Goal: Information Seeking & Learning: Understand process/instructions

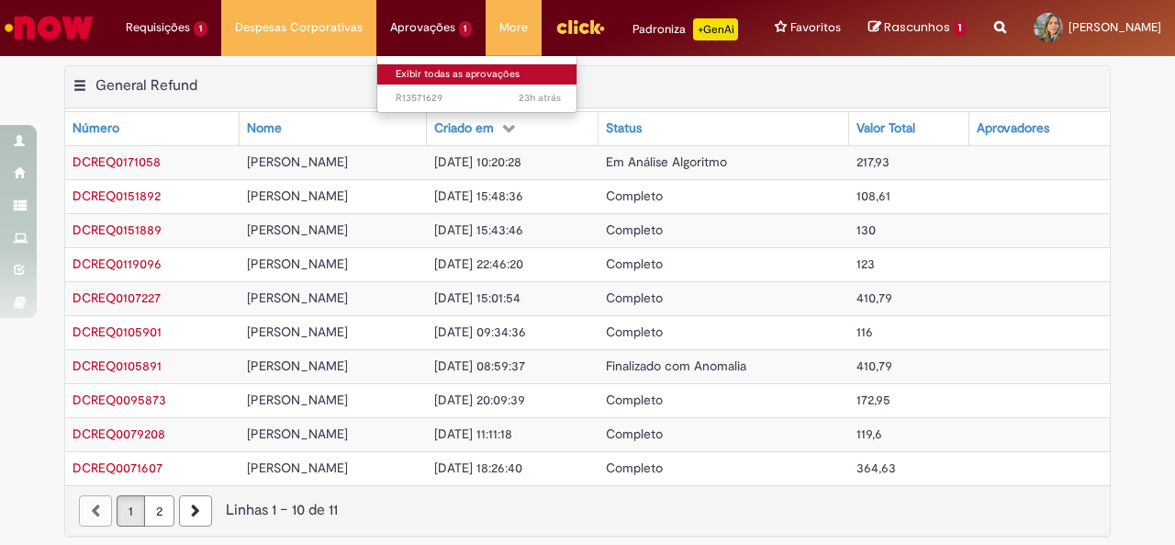
click at [402, 74] on link "Exibir todas as aprovações" at bounding box center [478, 74] width 202 height 20
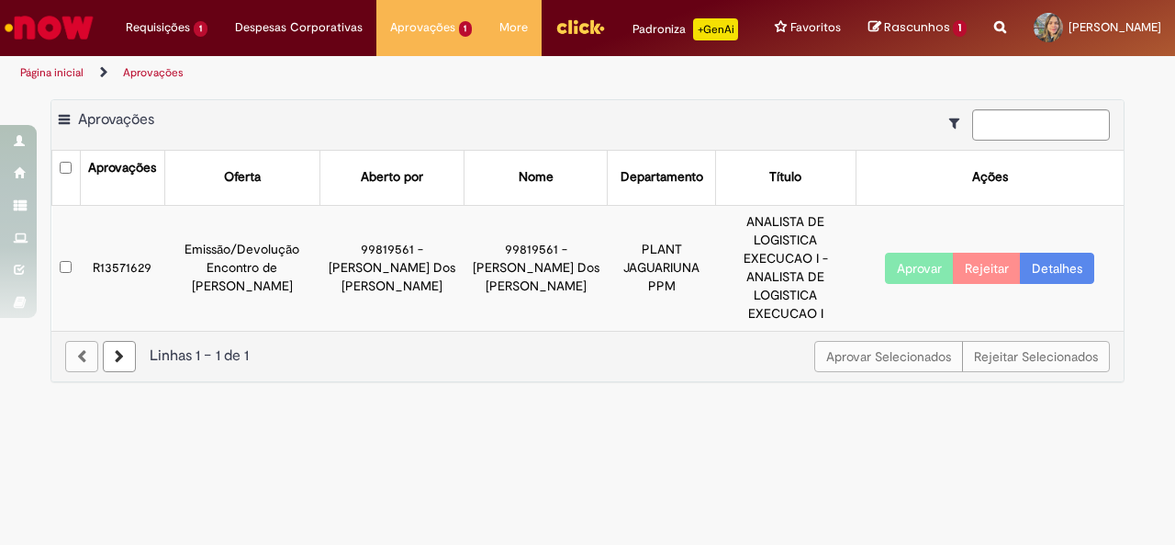
click at [928, 256] on button "Aprovar" at bounding box center [919, 268] width 69 height 31
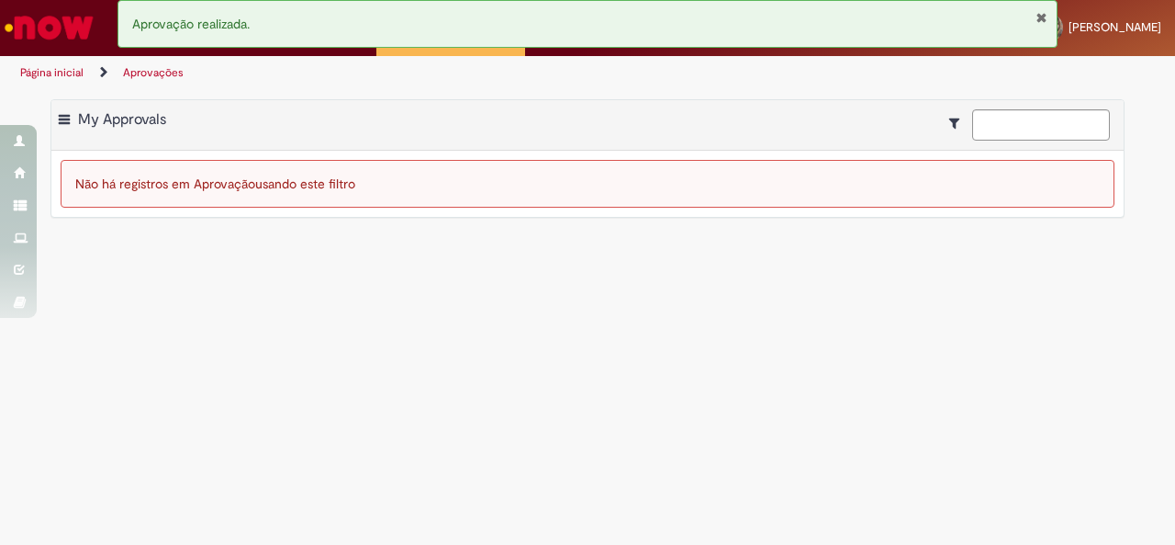
click at [280, 319] on main "Aprovações Exportar como PDF Exportar como Excel Exportar como CSV My Approvals…" at bounding box center [587, 317] width 1175 height 455
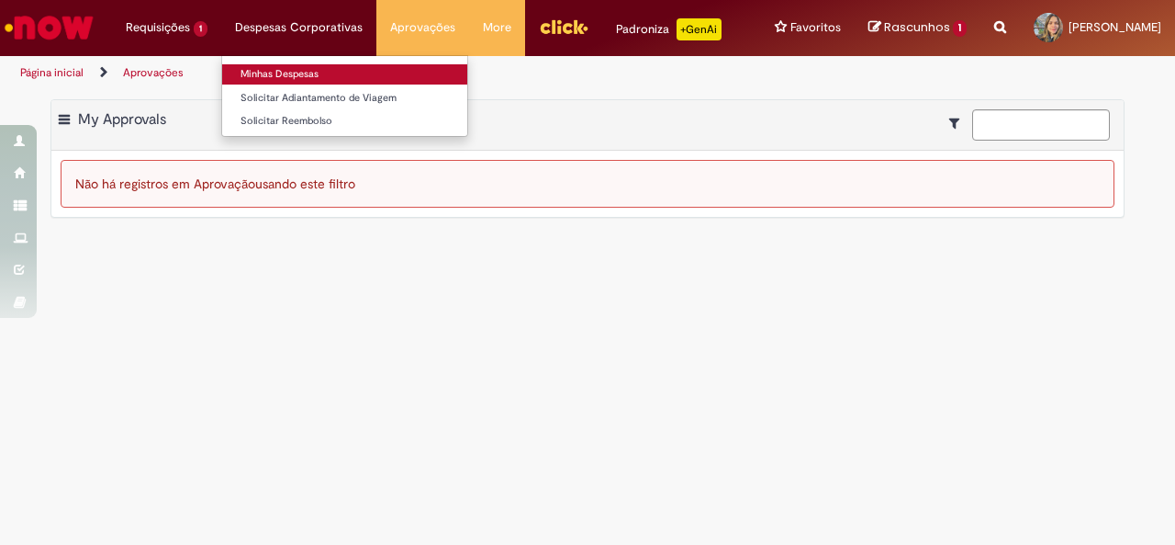
click at [274, 69] on link "Minhas Despesas" at bounding box center [344, 74] width 245 height 20
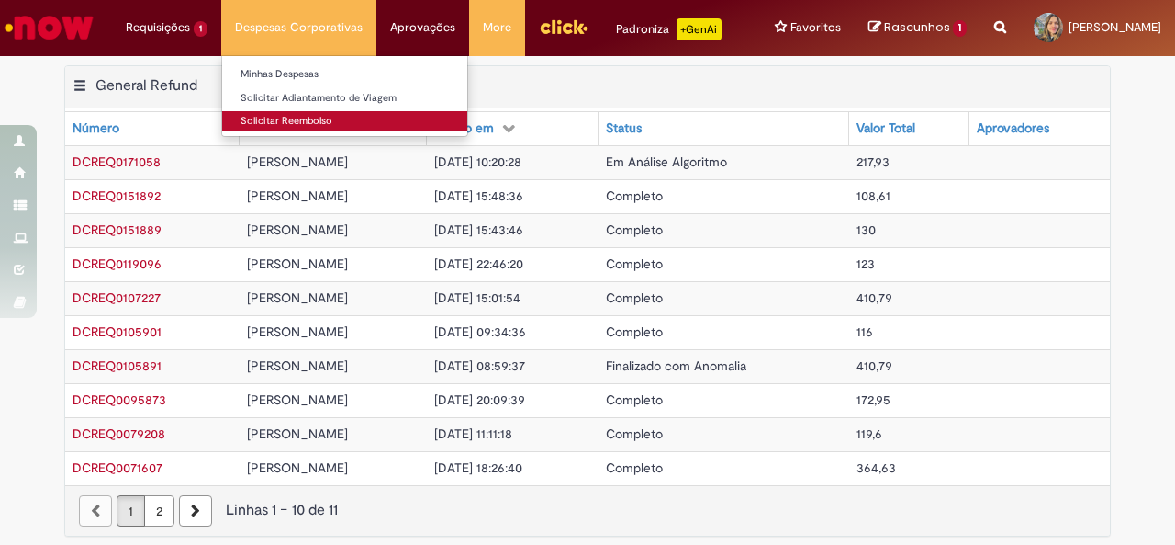
click at [268, 120] on link "Solicitar Reembolso" at bounding box center [344, 121] width 245 height 20
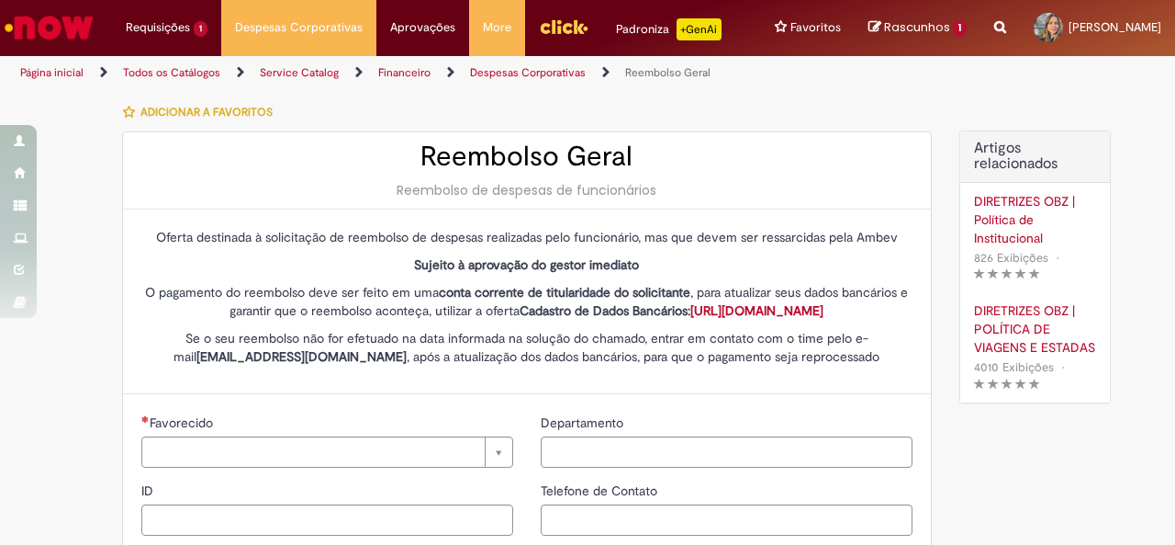
type input "********"
type input "**********"
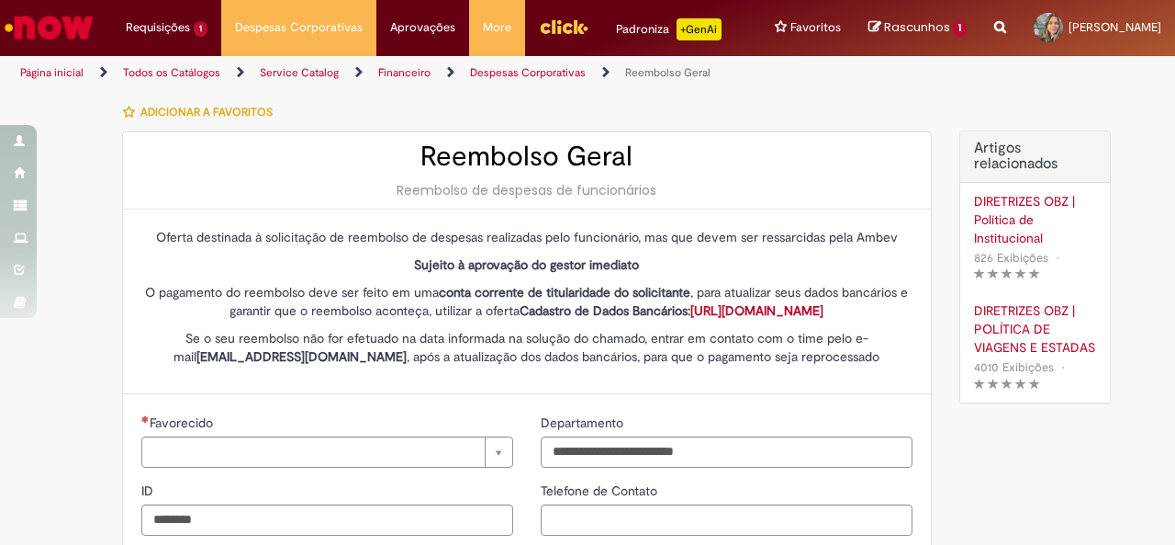
type input "****"
type input "**********"
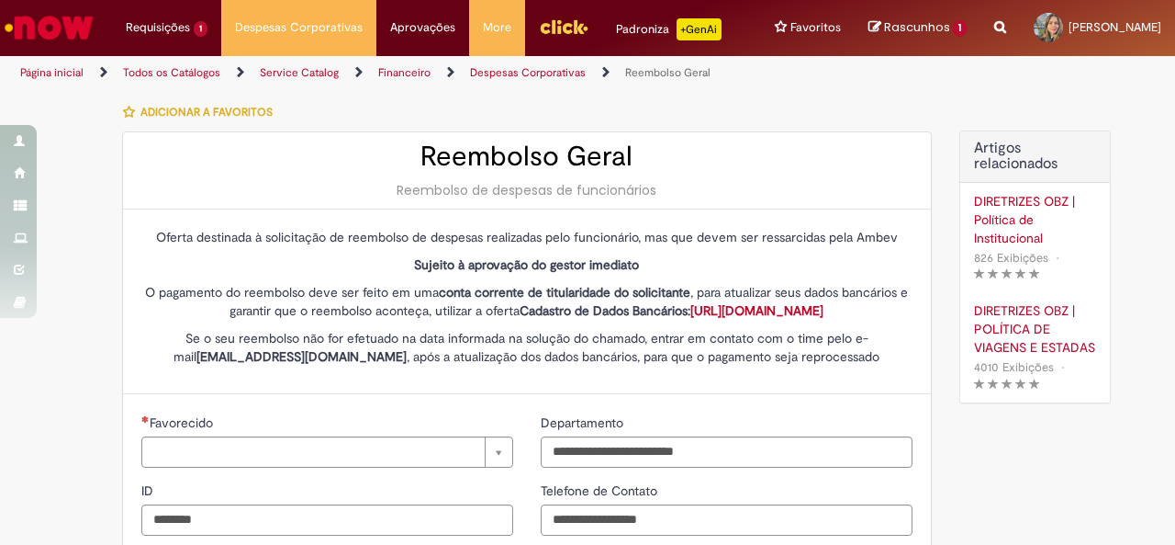
type input "**********"
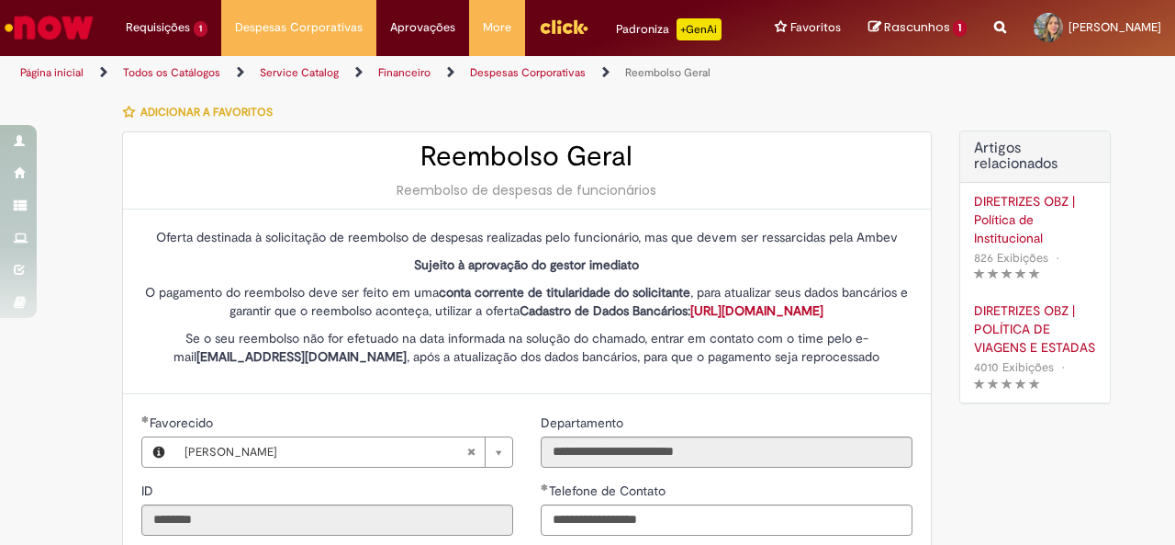
type input "**********"
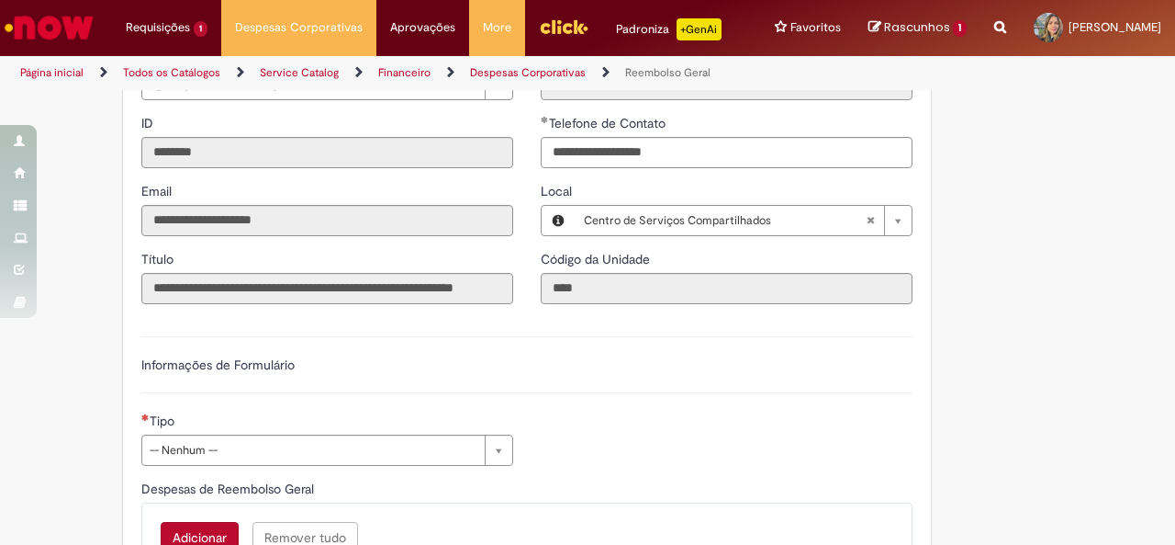
scroll to position [367, 0]
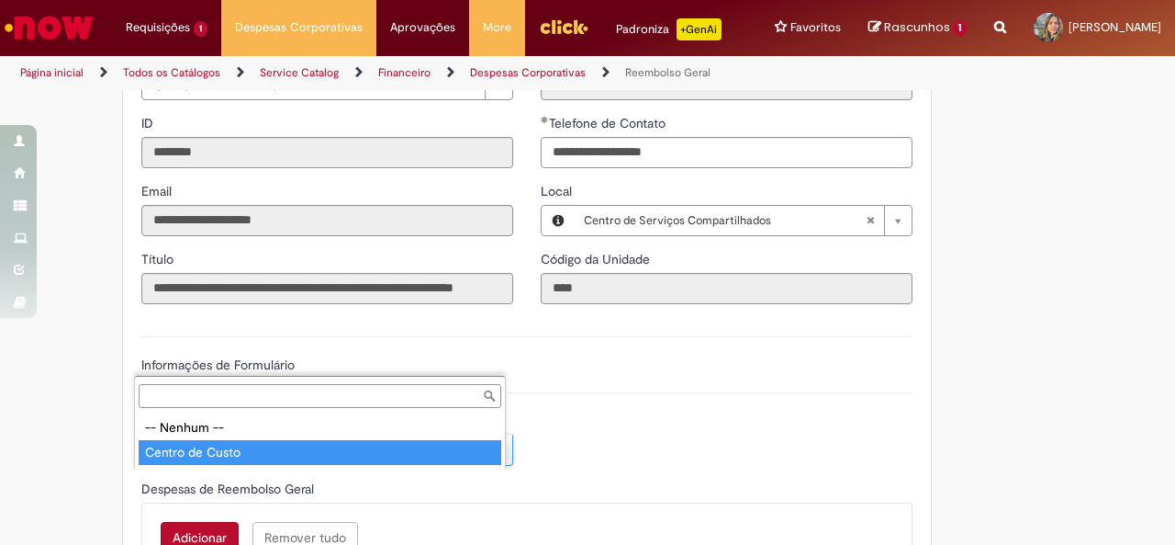
type input "**********"
select select "*"
type input "**********"
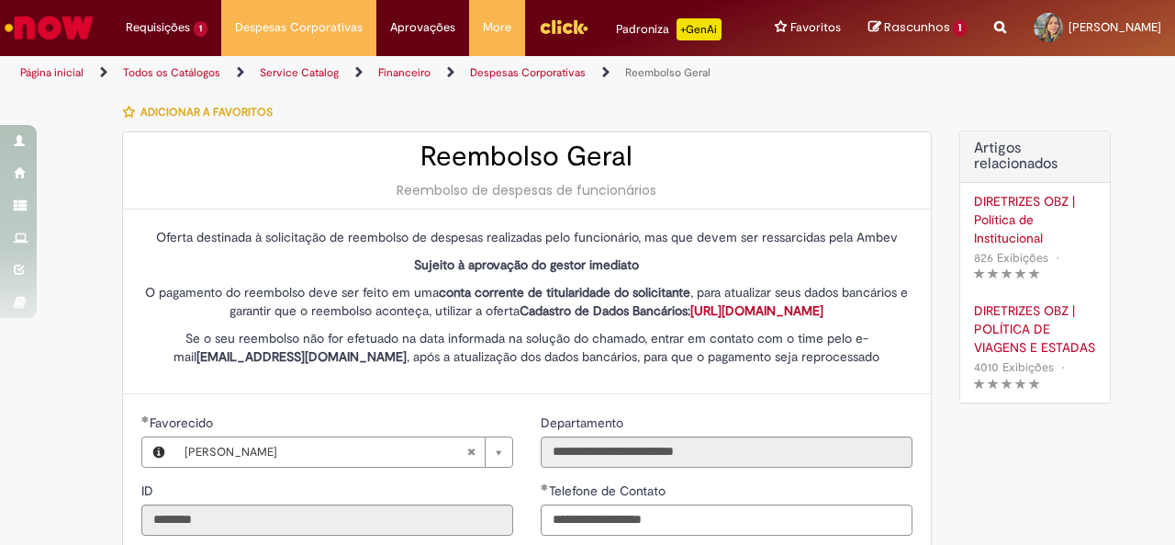
scroll to position [551, 0]
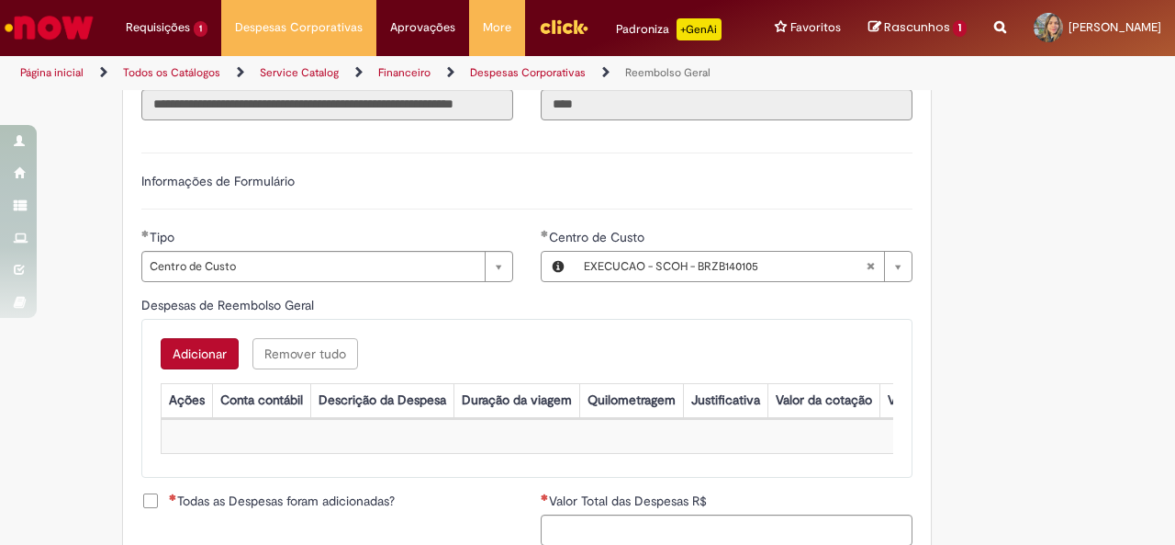
click at [61, 24] on img "Ir para a Homepage" at bounding box center [49, 27] width 95 height 37
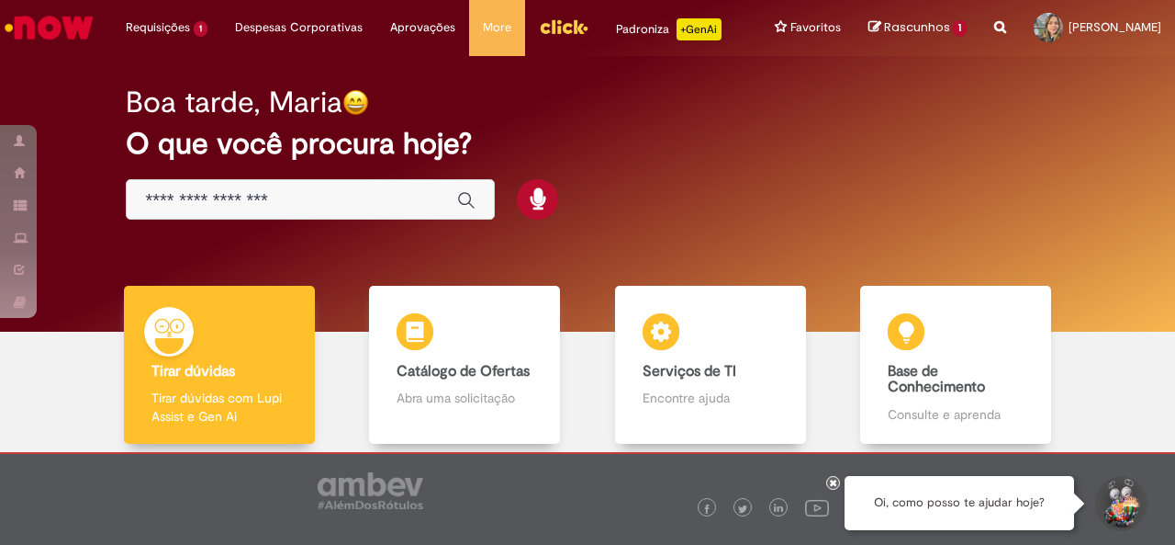
click at [283, 210] on input "Basta digitar aqui" at bounding box center [292, 200] width 294 height 21
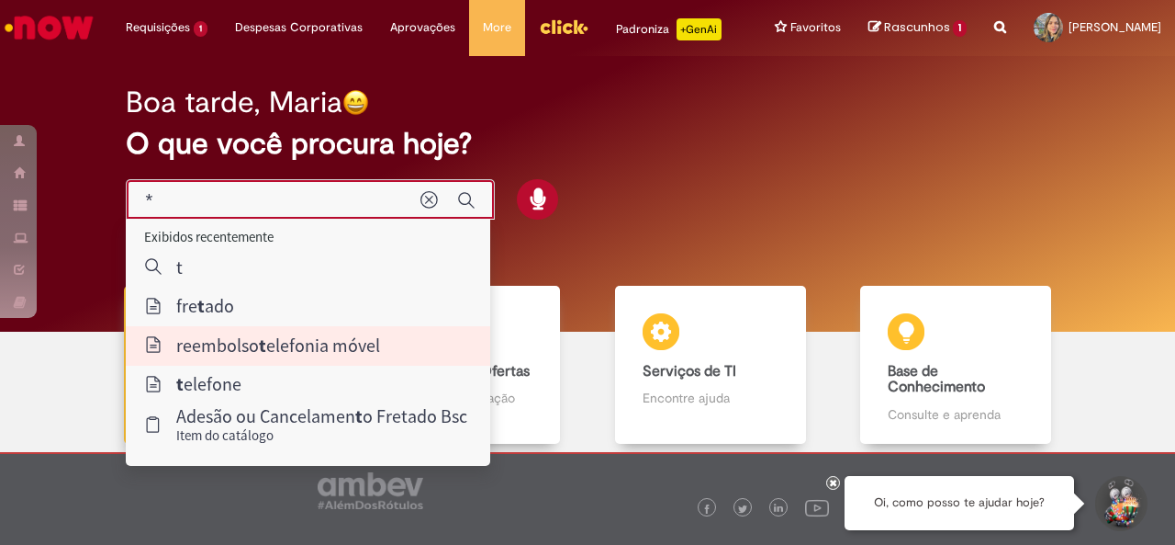
type input "**********"
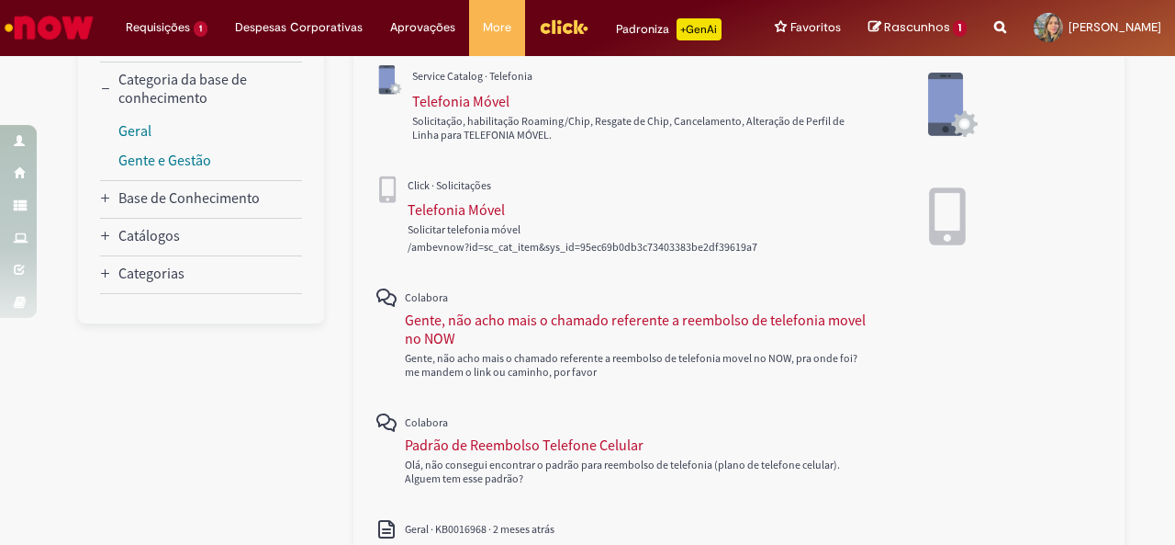
scroll to position [275, 0]
click at [535, 454] on div "Padrão de Reembolso Telefone Celular" at bounding box center [524, 444] width 239 height 18
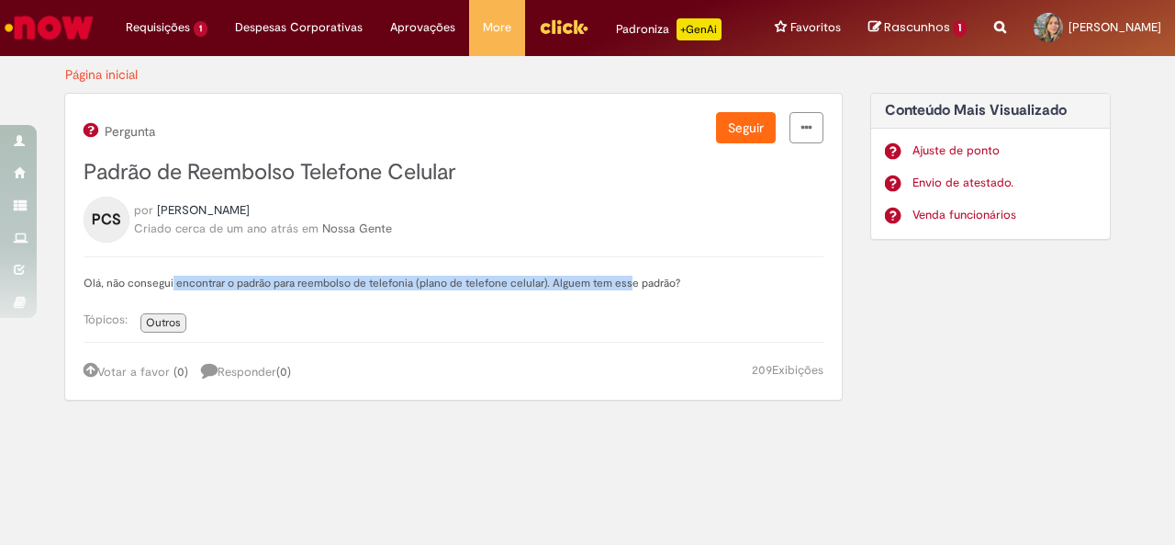
drag, startPoint x: 171, startPoint y: 303, endPoint x: 625, endPoint y: 296, distance: 454.6
click at [625, 290] on p "Olá, não consegui encontrar o padrão para reembolso de telefonia (plano de tele…" at bounding box center [454, 282] width 740 height 15
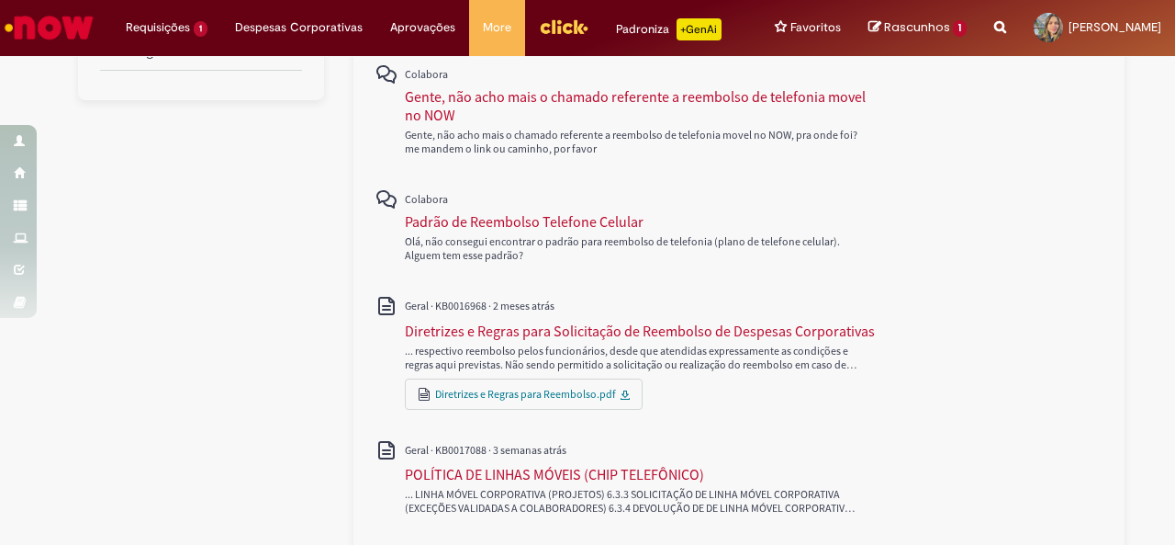
scroll to position [508, 0]
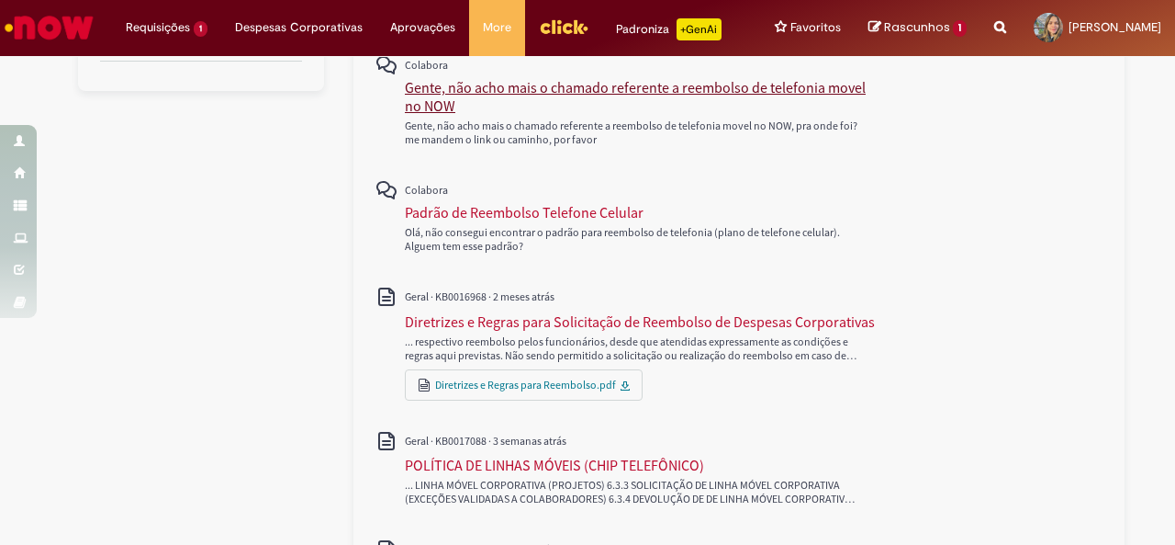
click at [413, 108] on div "Gente, não acho mais o chamado referente a reembolso de telefonia movel no NOW" at bounding box center [644, 96] width 479 height 37
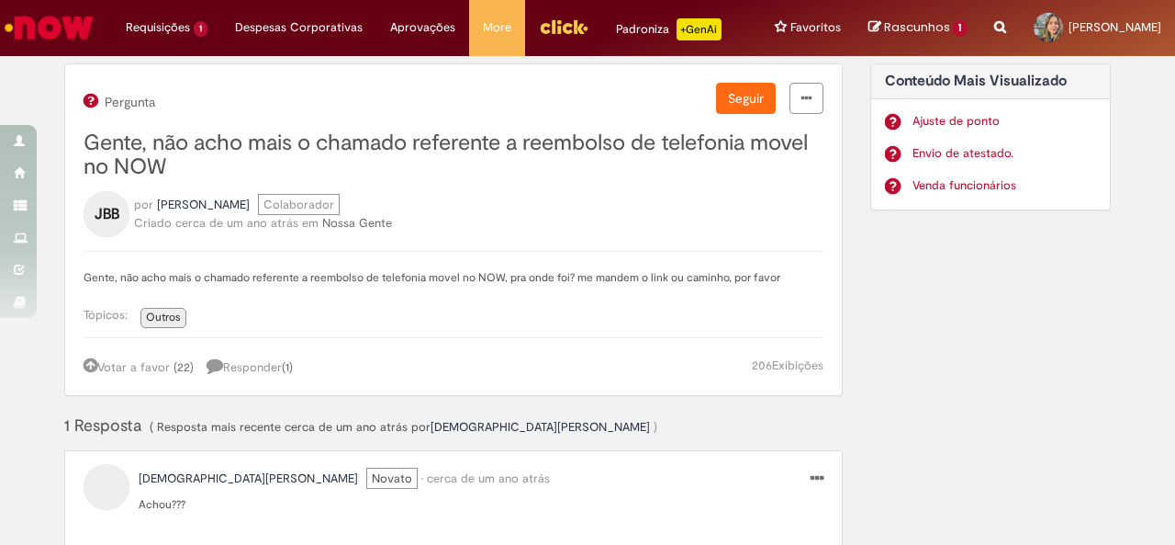
scroll to position [125, 0]
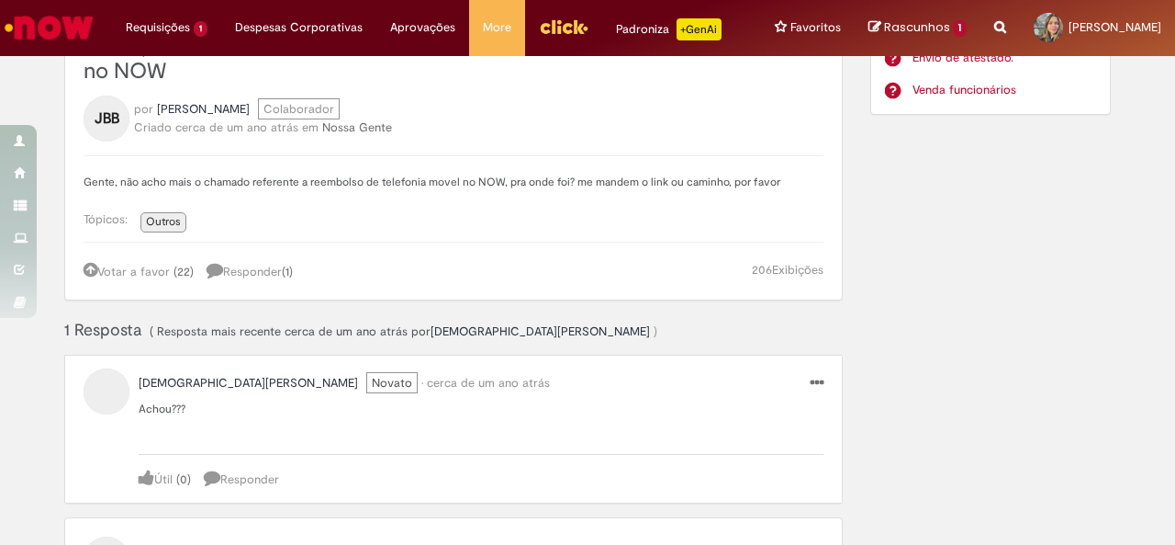
click at [152, 279] on link "Votar a favor" at bounding box center [127, 272] width 86 height 16
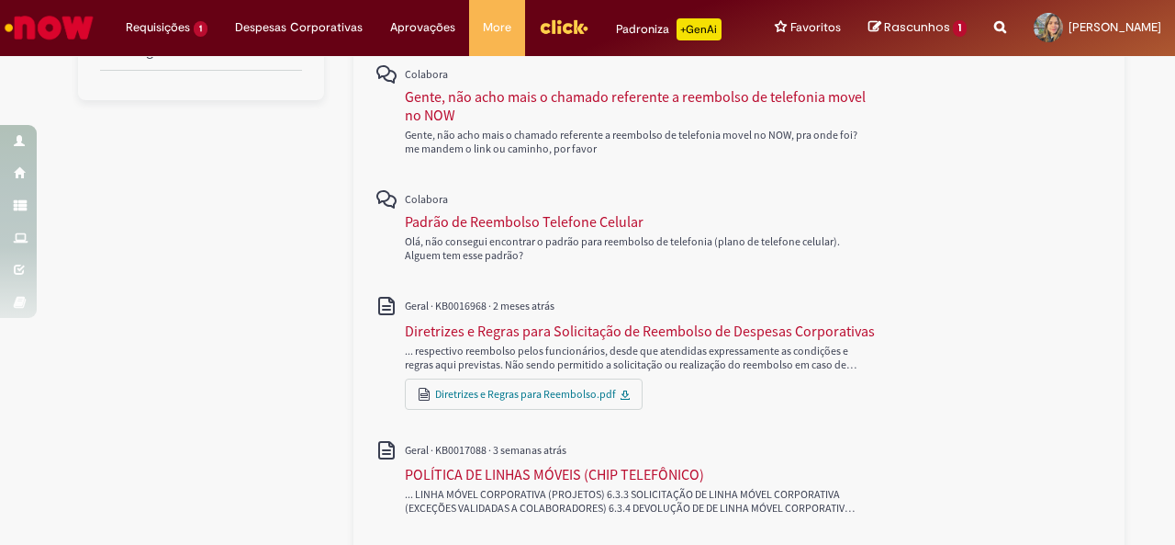
scroll to position [527, 0]
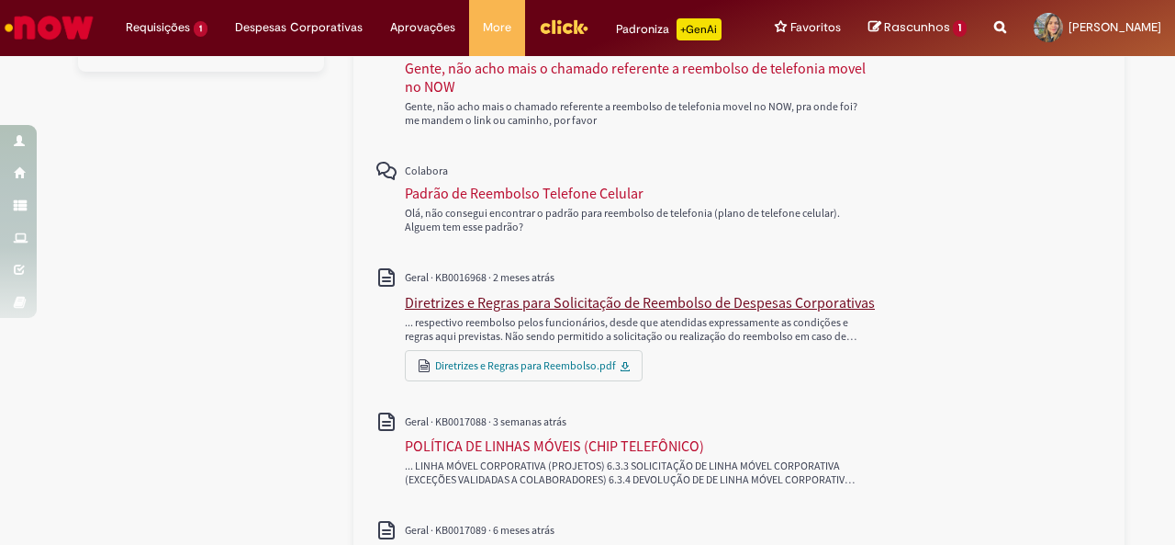
click at [569, 311] on div "Diretrizes e Regras para Solicitação de Reembolso de Despesas Corporativas" at bounding box center [640, 302] width 470 height 18
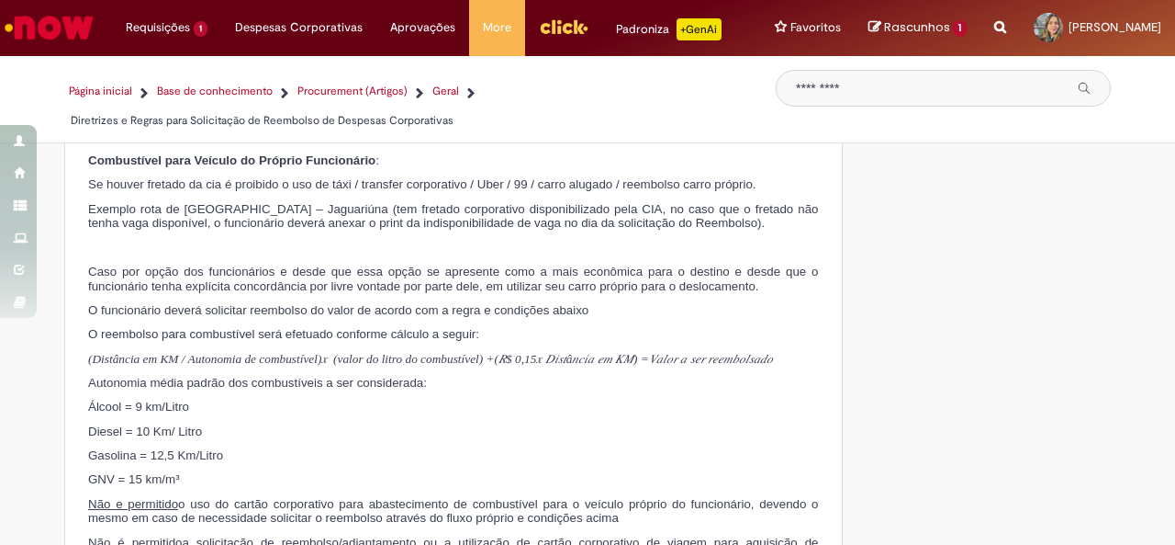
scroll to position [4632, 0]
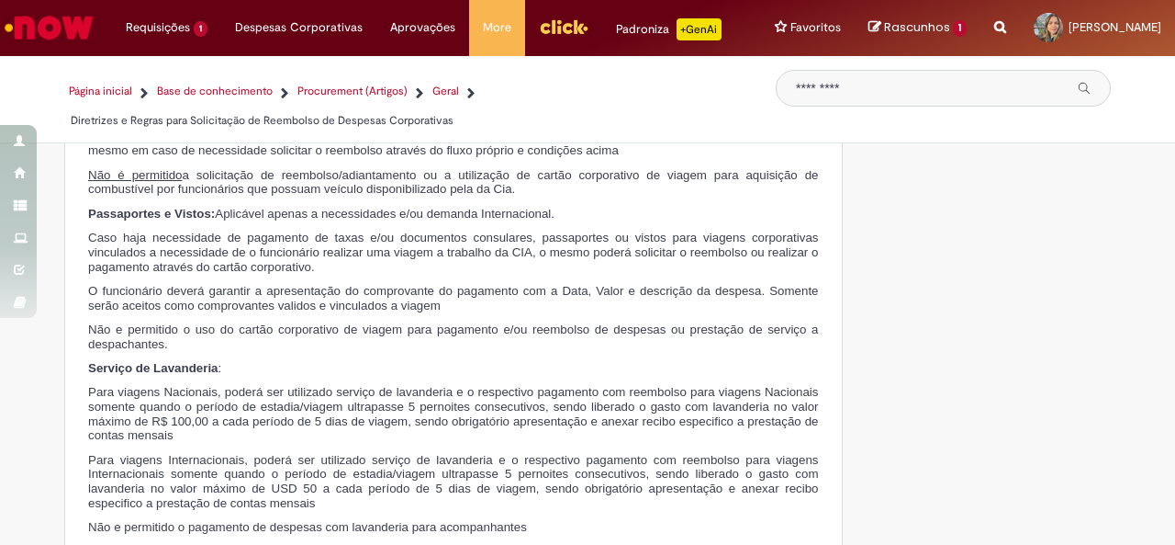
click at [444, 423] on p "Para viagens Nacionais, poderá ser utilizado serviço de lavanderia e o respecti…" at bounding box center [453, 414] width 731 height 58
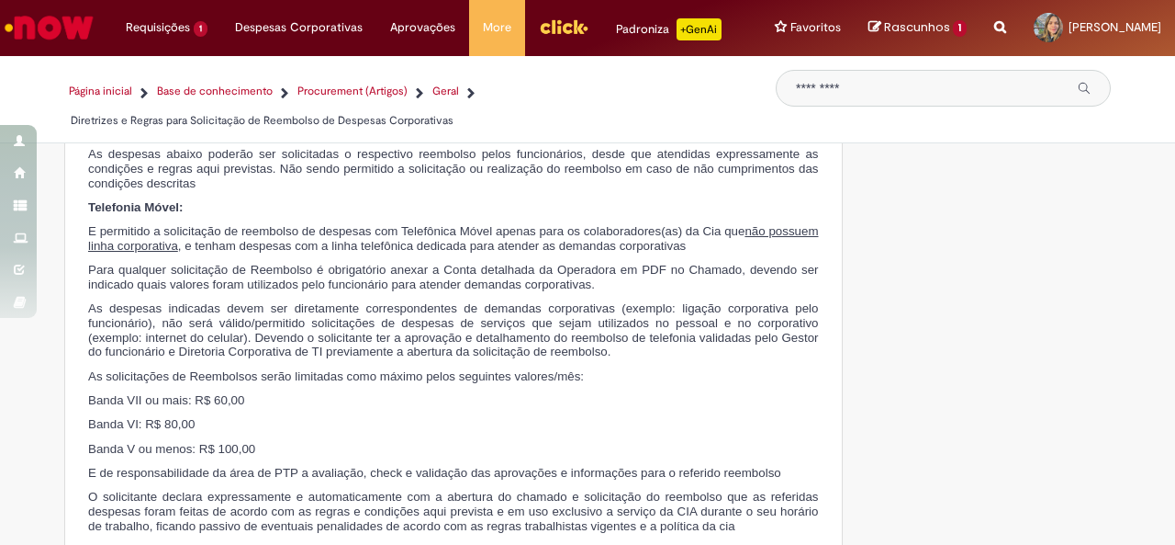
scroll to position [5586, 0]
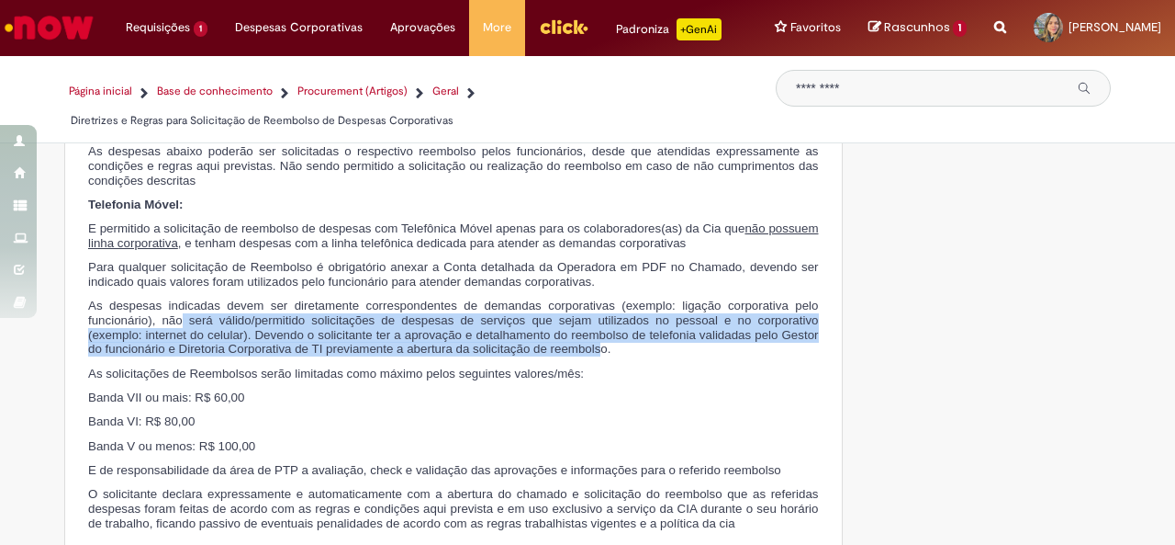
drag, startPoint x: 172, startPoint y: 316, endPoint x: 595, endPoint y: 344, distance: 424.3
click at [595, 344] on span "As despesas indicadas devem ser diretamente correspondentes de demandas corpora…" at bounding box center [453, 326] width 731 height 57
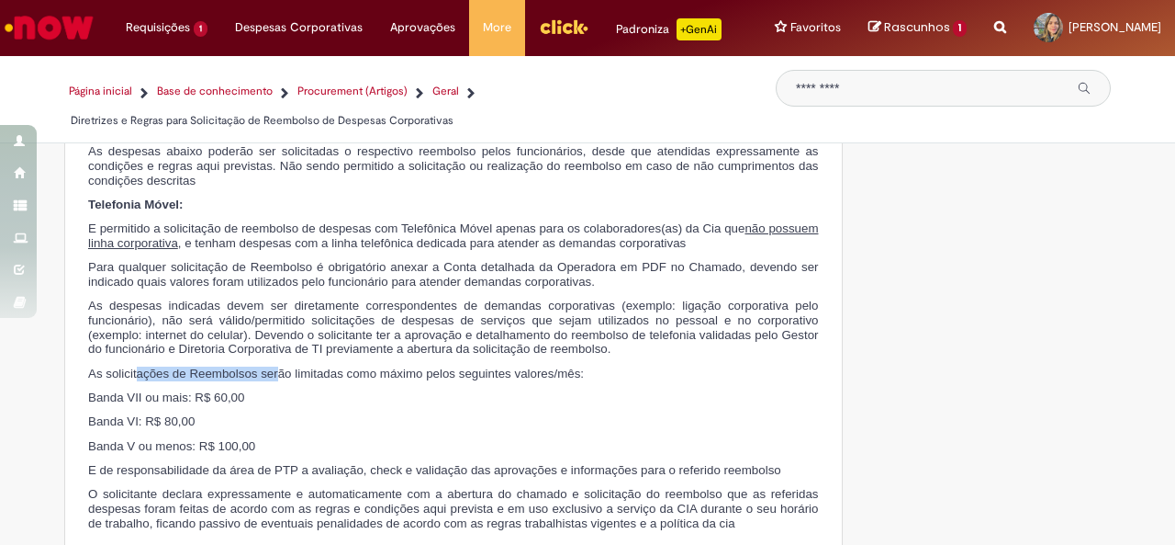
drag, startPoint x: 129, startPoint y: 370, endPoint x: 272, endPoint y: 365, distance: 143.3
click at [272, 366] on span "As solicitações de Reembolsos serão limitadas como máximo pelos seguintes valor…" at bounding box center [336, 373] width 496 height 14
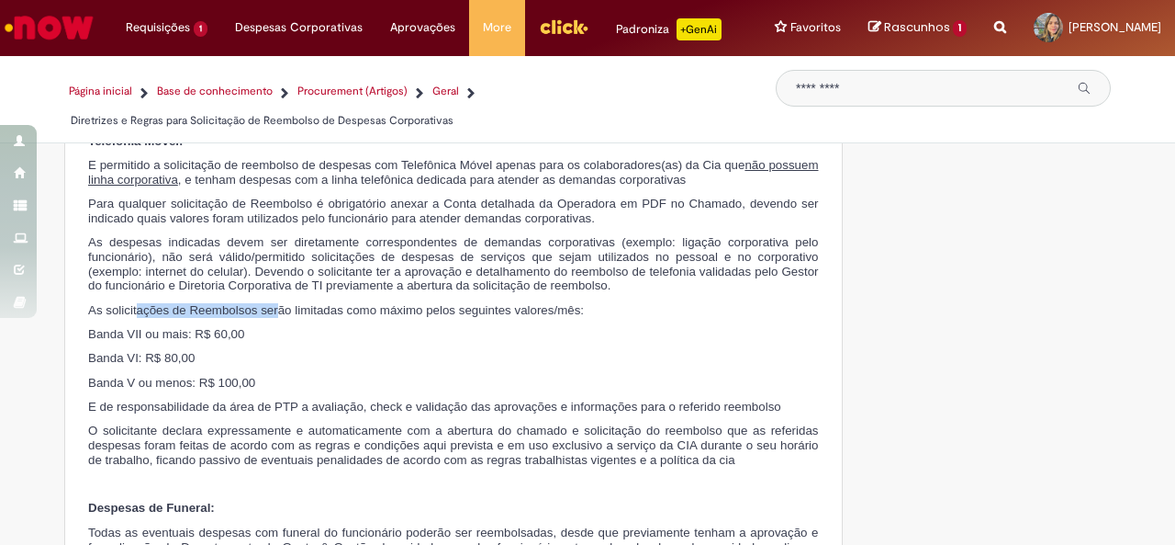
scroll to position [5678, 0]
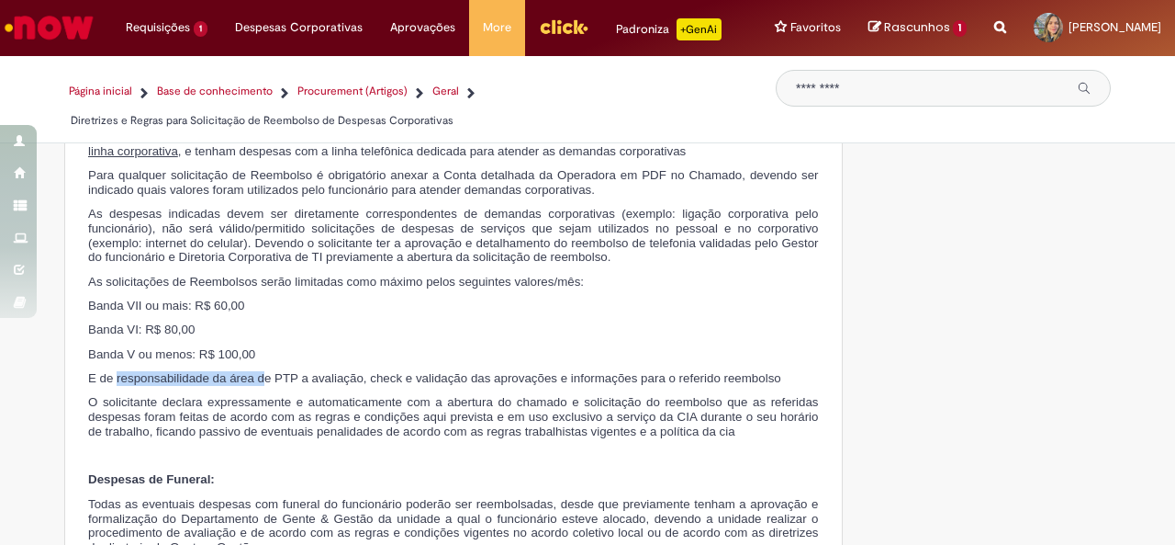
drag, startPoint x: 108, startPoint y: 377, endPoint x: 260, endPoint y: 373, distance: 151.6
click at [260, 373] on span "E de responsabilidade da área de PTP a avaliação, check e validação das aprovaç…" at bounding box center [434, 378] width 693 height 14
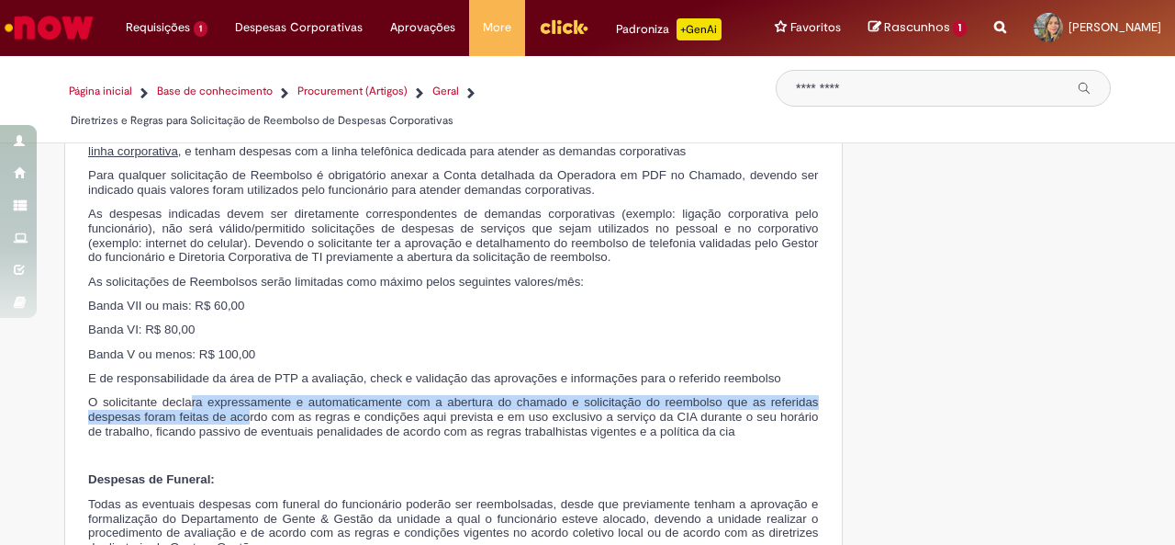
drag, startPoint x: 184, startPoint y: 402, endPoint x: 240, endPoint y: 412, distance: 56.9
click at [240, 412] on span "O solicitante declara expressamente e automaticamente com a abertura do chamado…" at bounding box center [453, 416] width 731 height 42
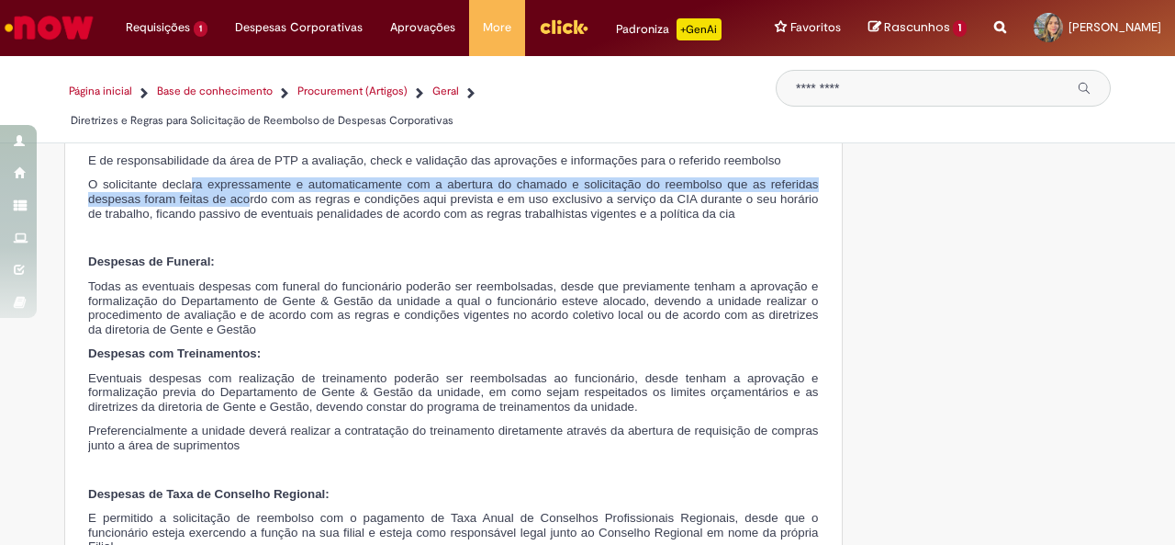
scroll to position [5799, 0]
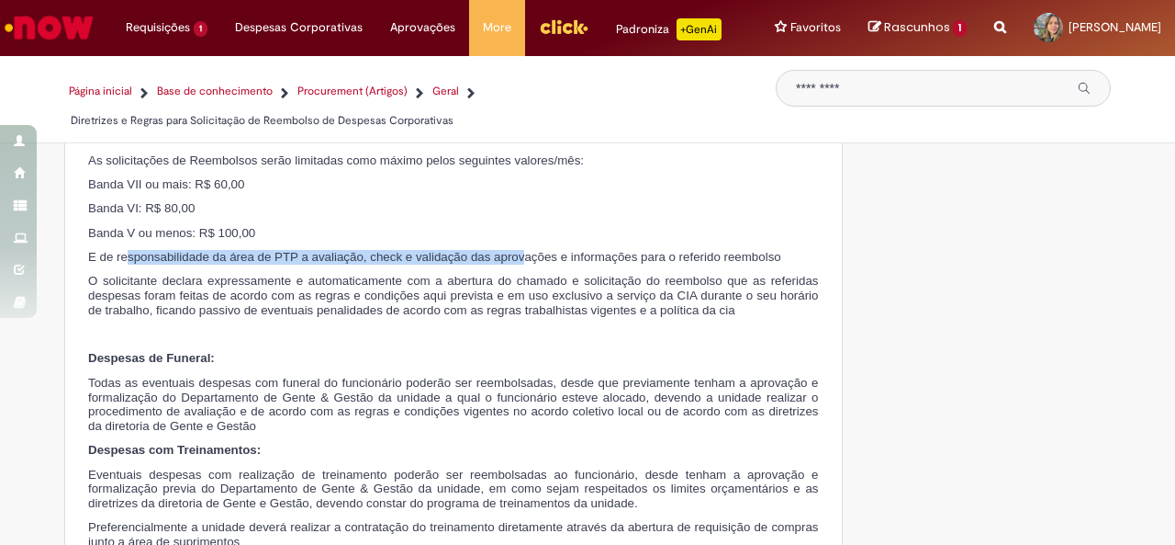
drag, startPoint x: 118, startPoint y: 250, endPoint x: 517, endPoint y: 243, distance: 399.5
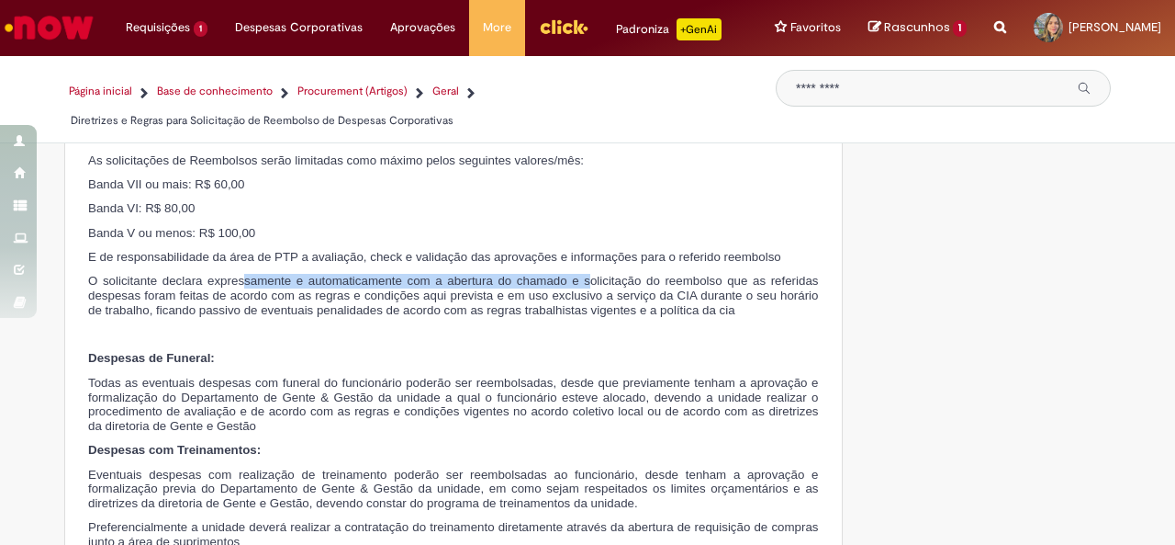
drag, startPoint x: 235, startPoint y: 281, endPoint x: 585, endPoint y: 268, distance: 350.1
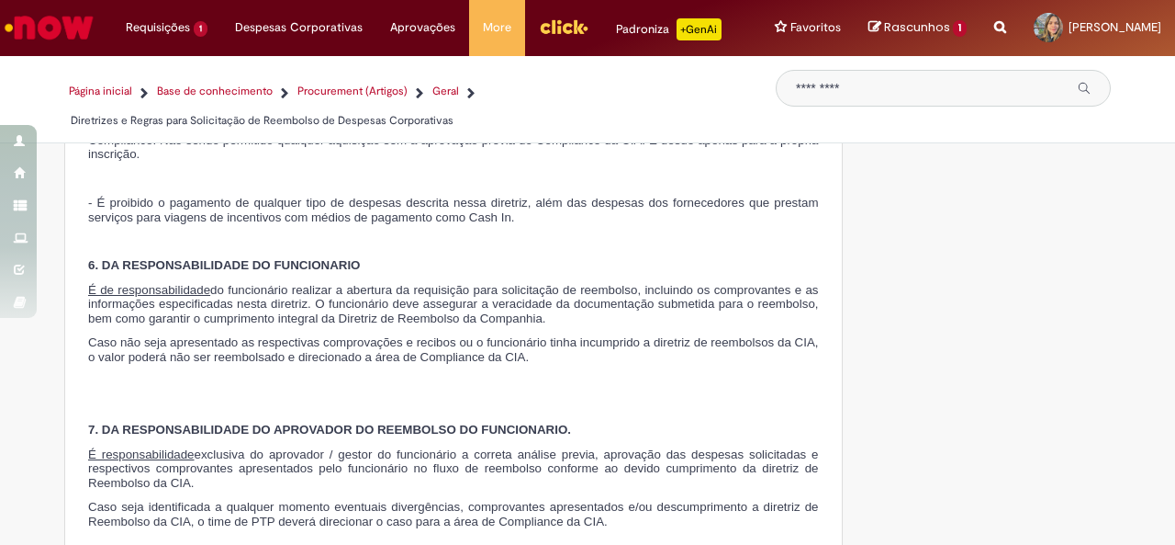
scroll to position [8022, 0]
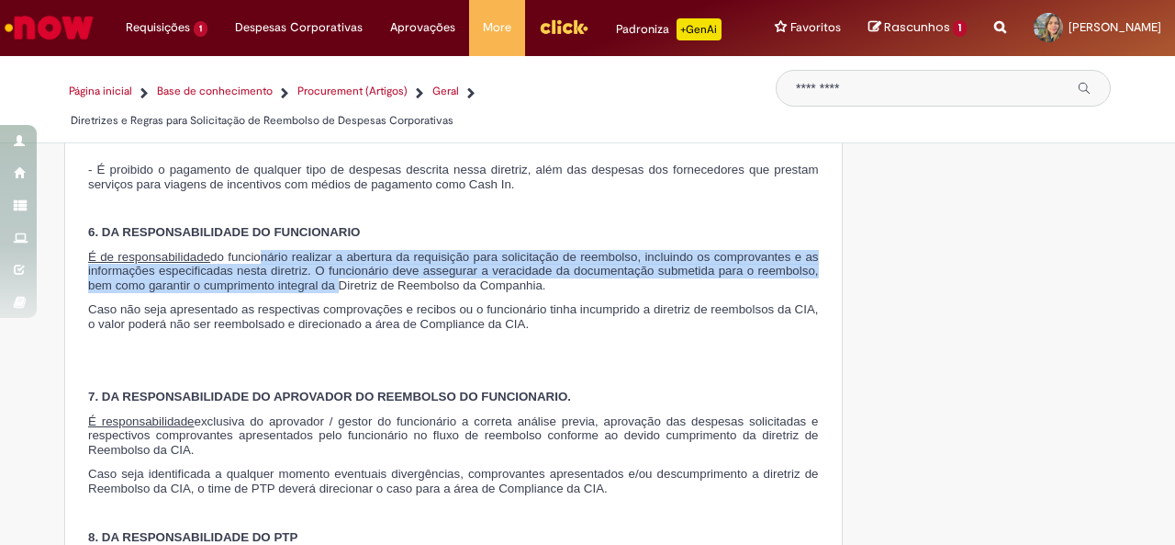
drag, startPoint x: 256, startPoint y: 261, endPoint x: 338, endPoint y: 295, distance: 88.5
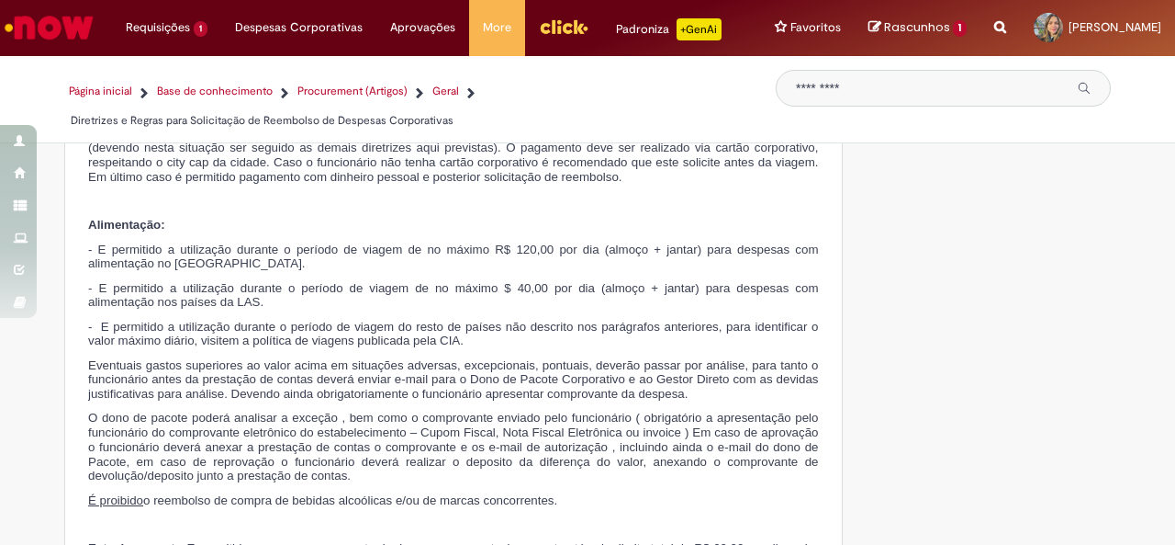
scroll to position [3508, 0]
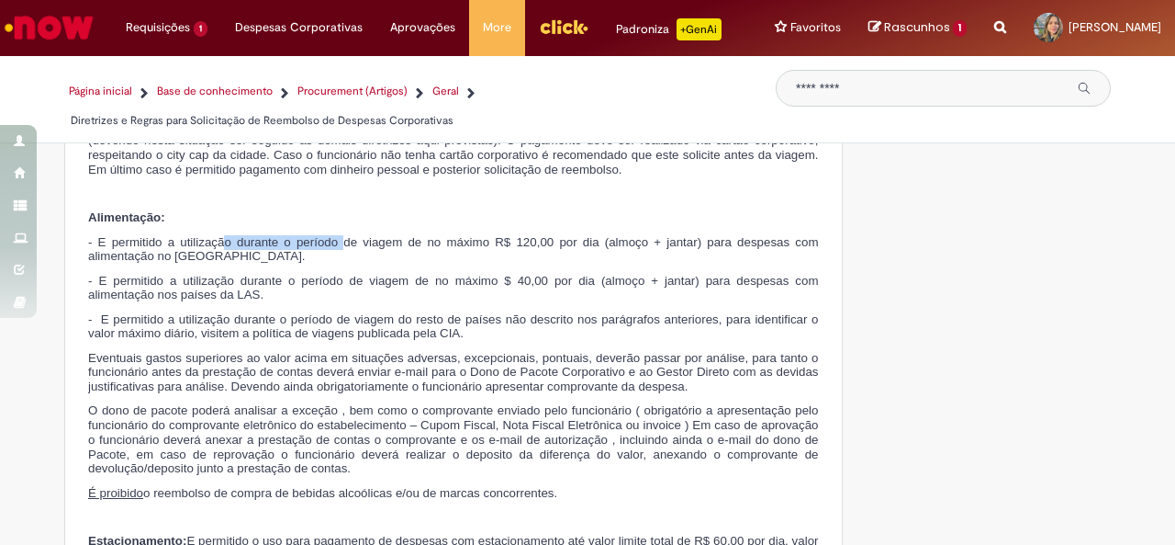
drag, startPoint x: 338, startPoint y: 225, endPoint x: 219, endPoint y: 219, distance: 119.5
click at [219, 235] on span "- E permitido a utilização durante o período de viagem de no máximo R$ 120,00 p…" at bounding box center [453, 249] width 731 height 28
click at [747, 351] on span "Eventuais gastos superiores ao valor acima em situações adversas, excepcionais,…" at bounding box center [453, 372] width 731 height 42
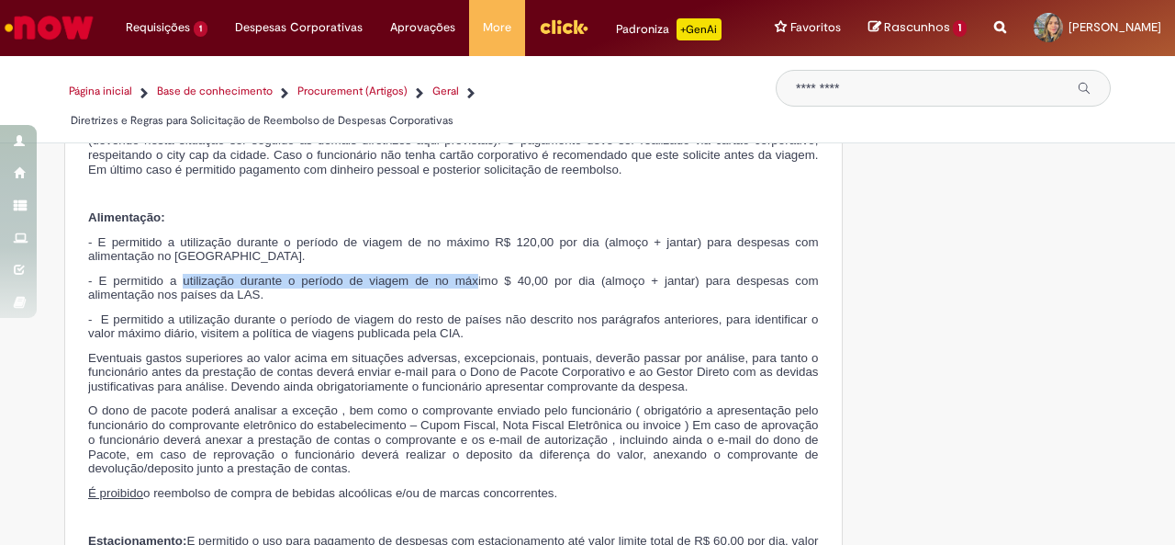
drag, startPoint x: 174, startPoint y: 258, endPoint x: 468, endPoint y: 247, distance: 294.0
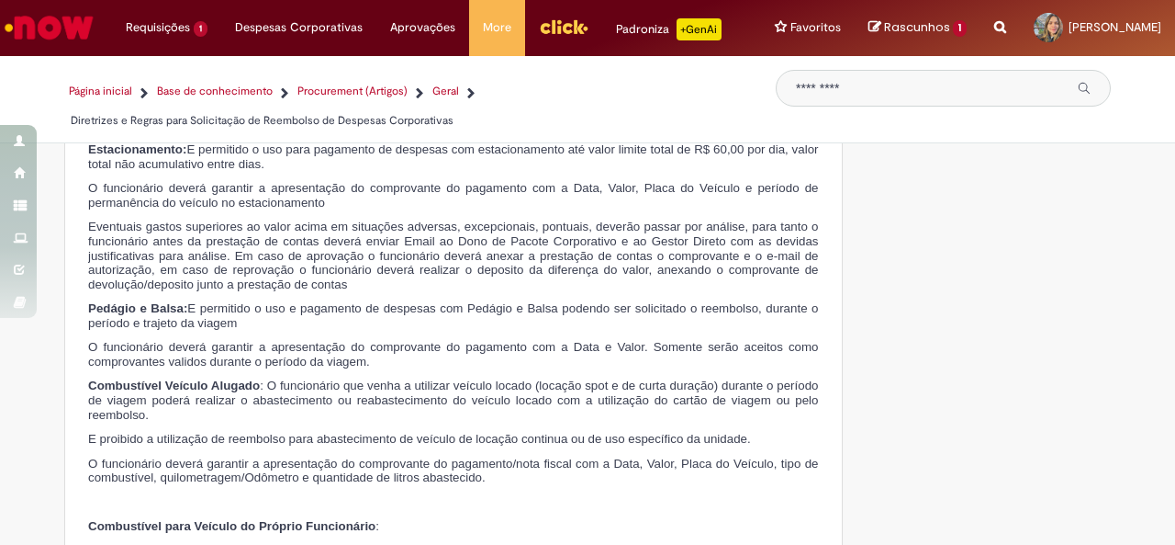
scroll to position [3924, 0]
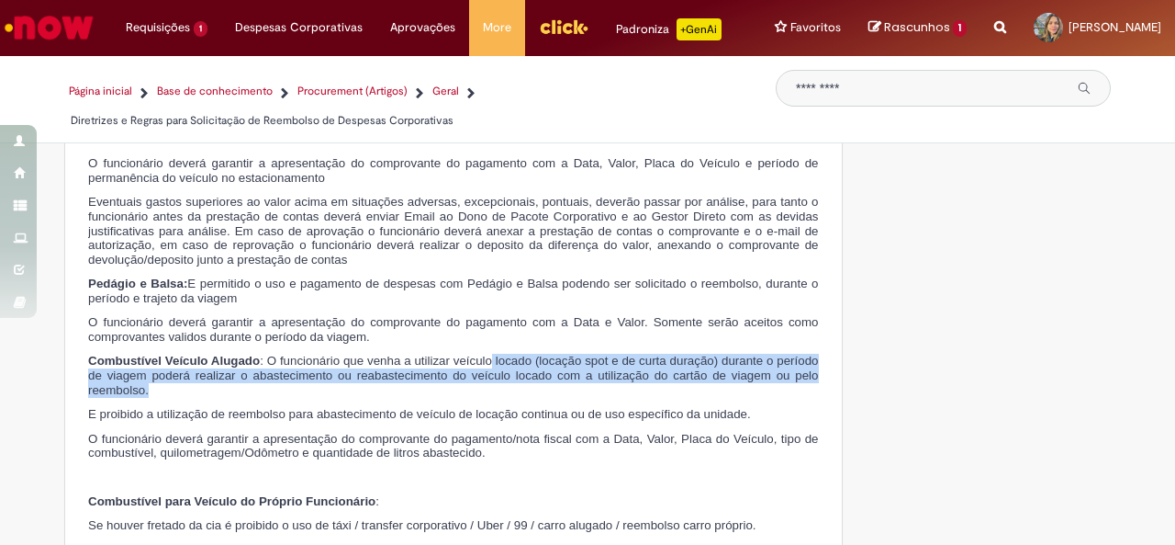
drag, startPoint x: 483, startPoint y: 344, endPoint x: 503, endPoint y: 363, distance: 27.3
click at [503, 363] on p "Combustível Veículo Alugado : O funcionário que venha a utilizar veículo locado…" at bounding box center [453, 375] width 731 height 43
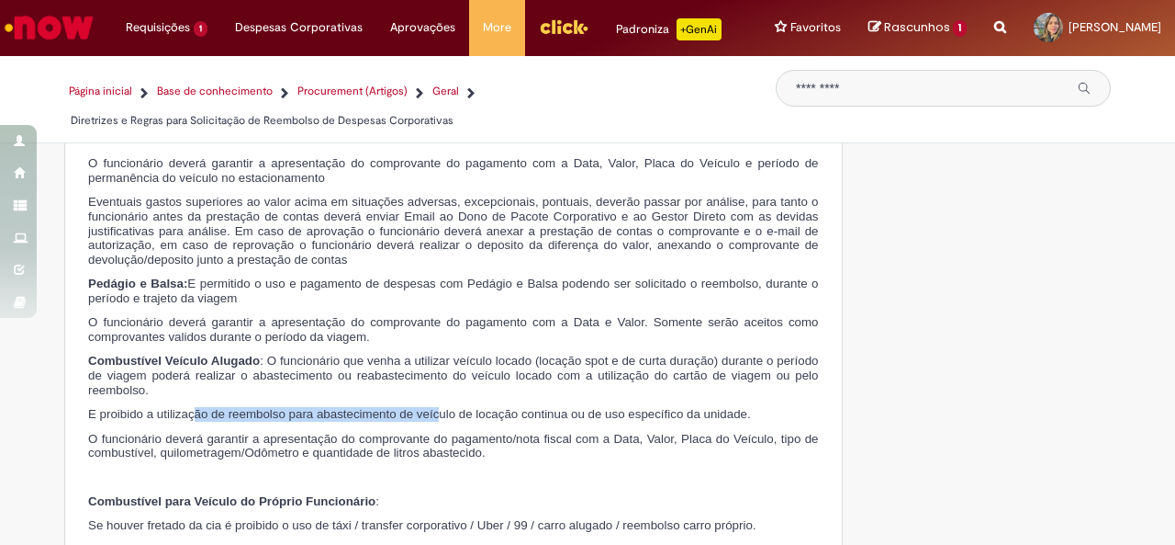
drag, startPoint x: 188, startPoint y: 394, endPoint x: 430, endPoint y: 393, distance: 241.5
click at [430, 407] on span "E proibido a utilização de reembolso para abastecimento de veículo de locação c…" at bounding box center [419, 414] width 663 height 14
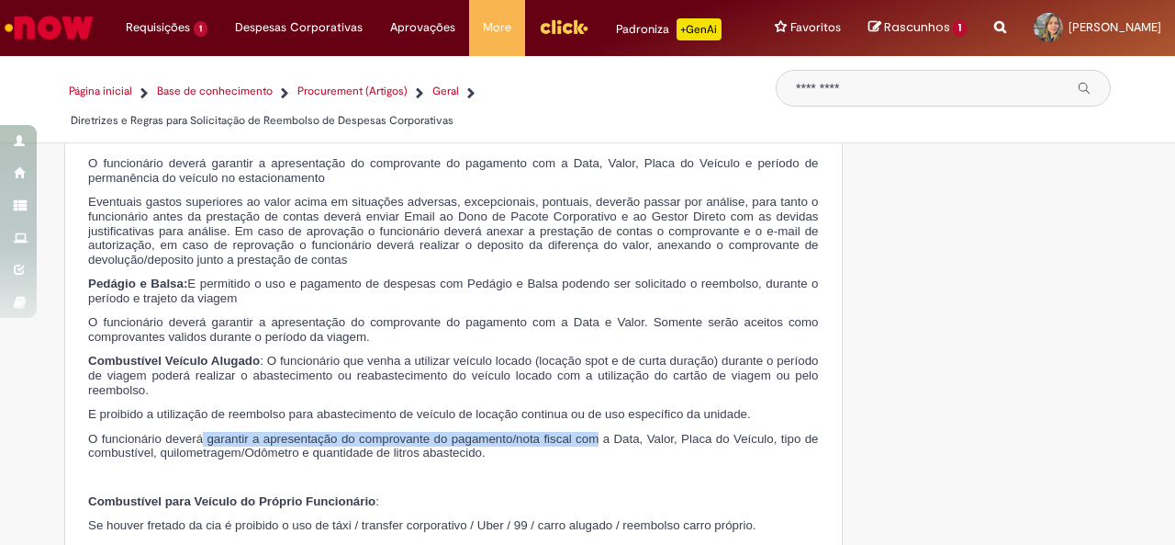
drag, startPoint x: 195, startPoint y: 416, endPoint x: 592, endPoint y: 420, distance: 397.6
click at [592, 432] on span "O funcionário deverá garantir a apresentação do comprovante do pagamento/nota f…" at bounding box center [453, 446] width 731 height 28
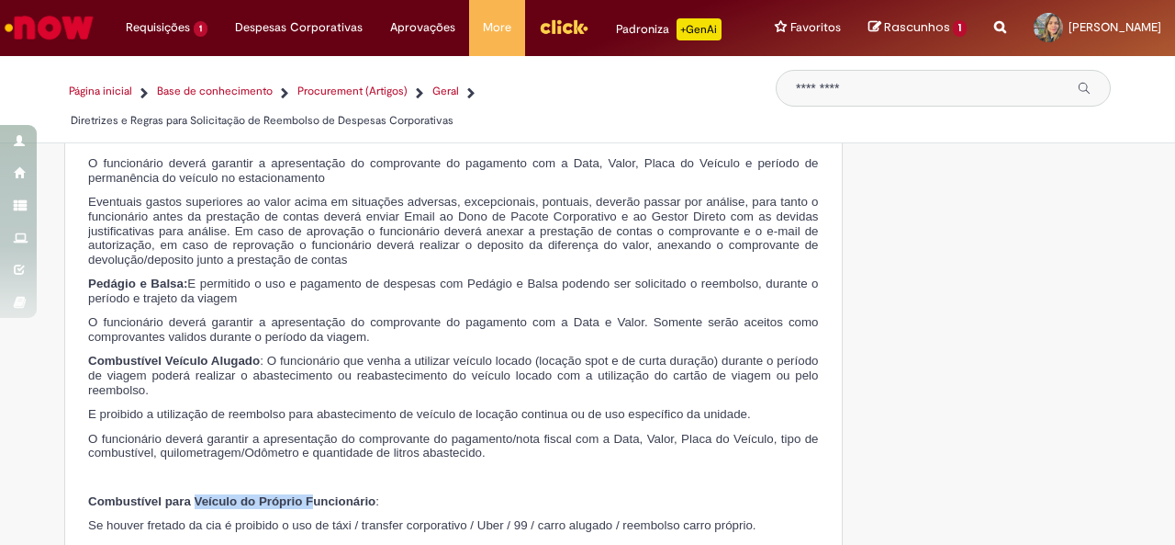
drag, startPoint x: 189, startPoint y: 479, endPoint x: 305, endPoint y: 477, distance: 115.7
click at [305, 494] on span "Combustível para Veículo do Próprio Funcionário" at bounding box center [231, 501] width 287 height 14
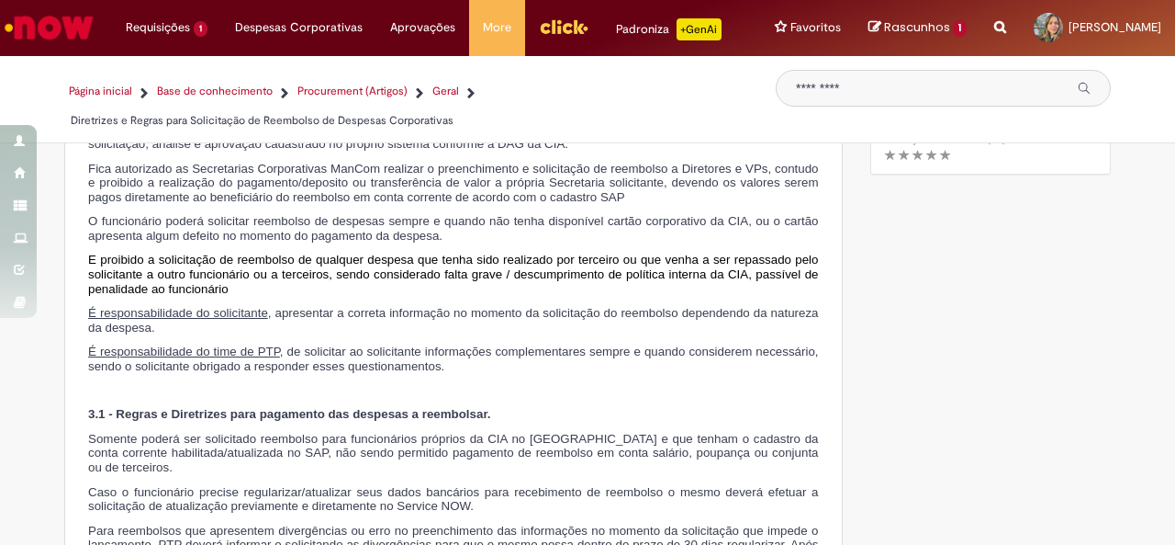
scroll to position [0, 0]
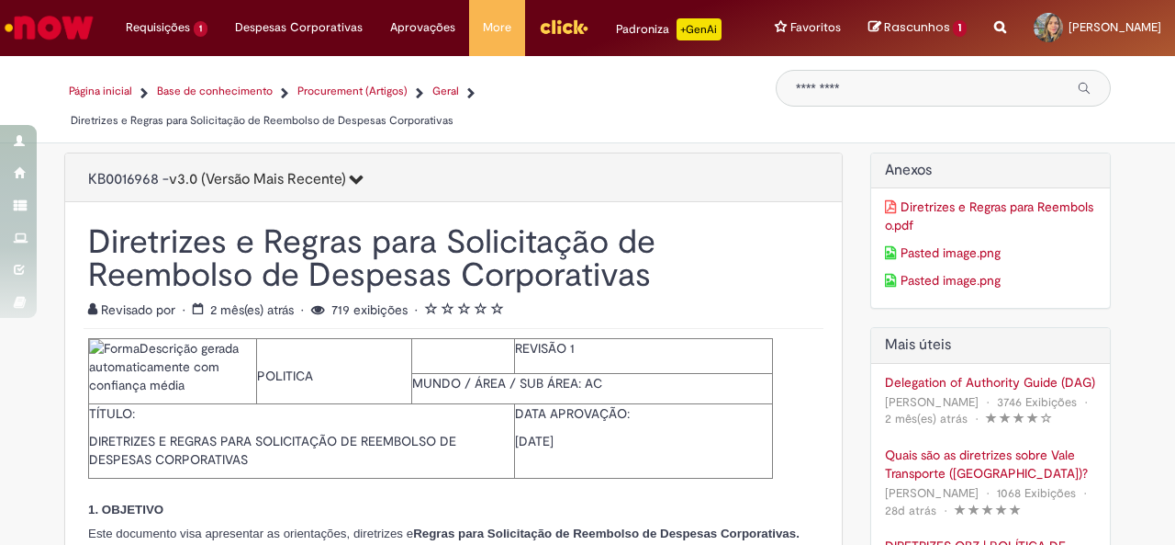
click at [279, 196] on button "v3.0 (Versão Mais Recente)" at bounding box center [266, 179] width 195 height 31
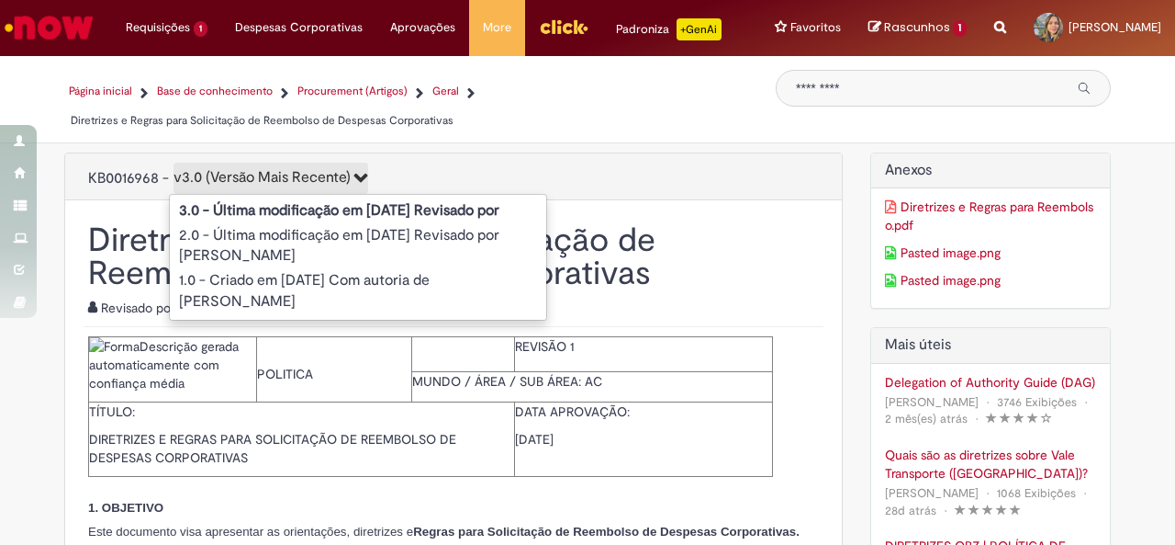
click at [561, 181] on div "KB0016968 - v3.0 (Versão Mais Recente) 3.0 - Última modificação em 29/07/2025 R…" at bounding box center [453, 176] width 777 height 35
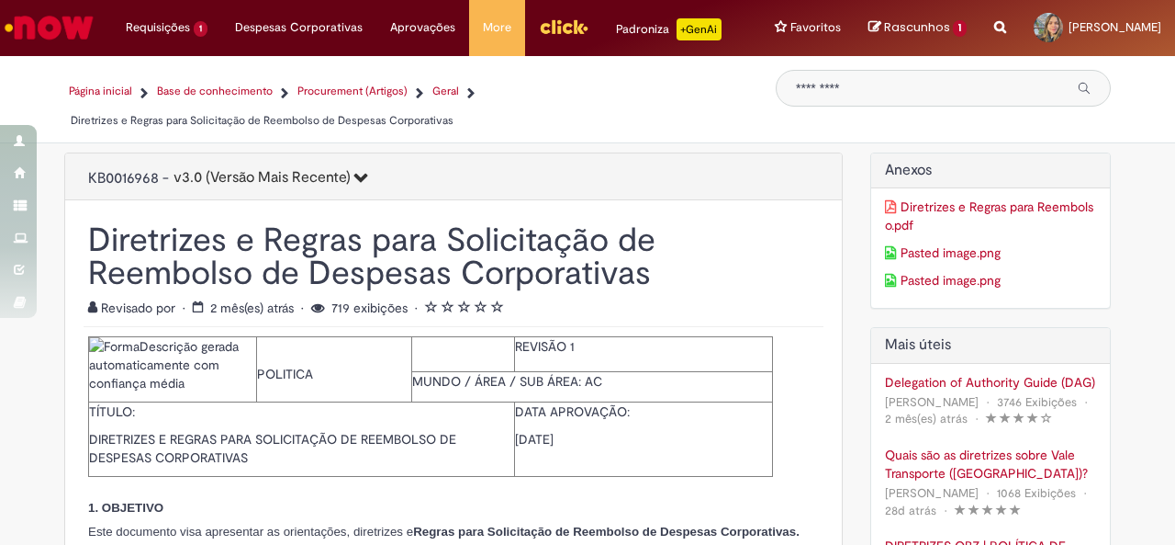
click at [999, 215] on link "Diretrizes e Regras para Reembolso.pdf" at bounding box center [991, 215] width 212 height 37
